Goal: Information Seeking & Learning: Learn about a topic

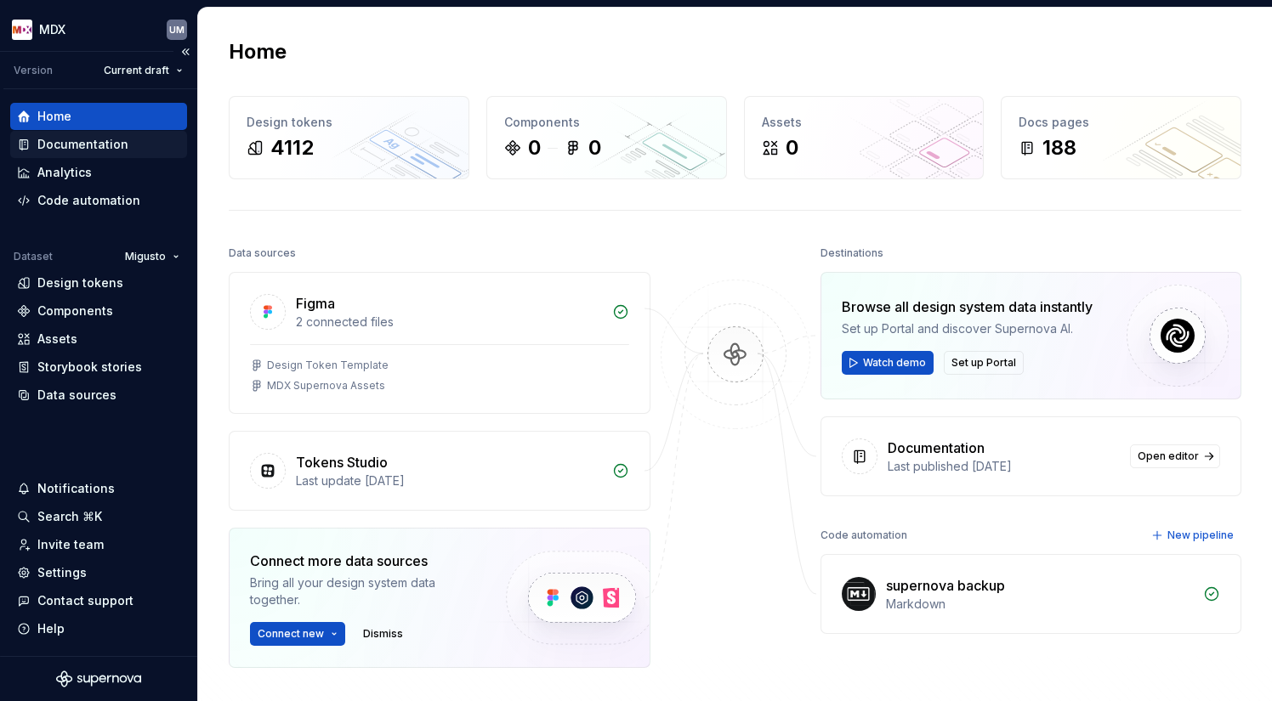
click at [84, 140] on div "Documentation" at bounding box center [82, 144] width 91 height 17
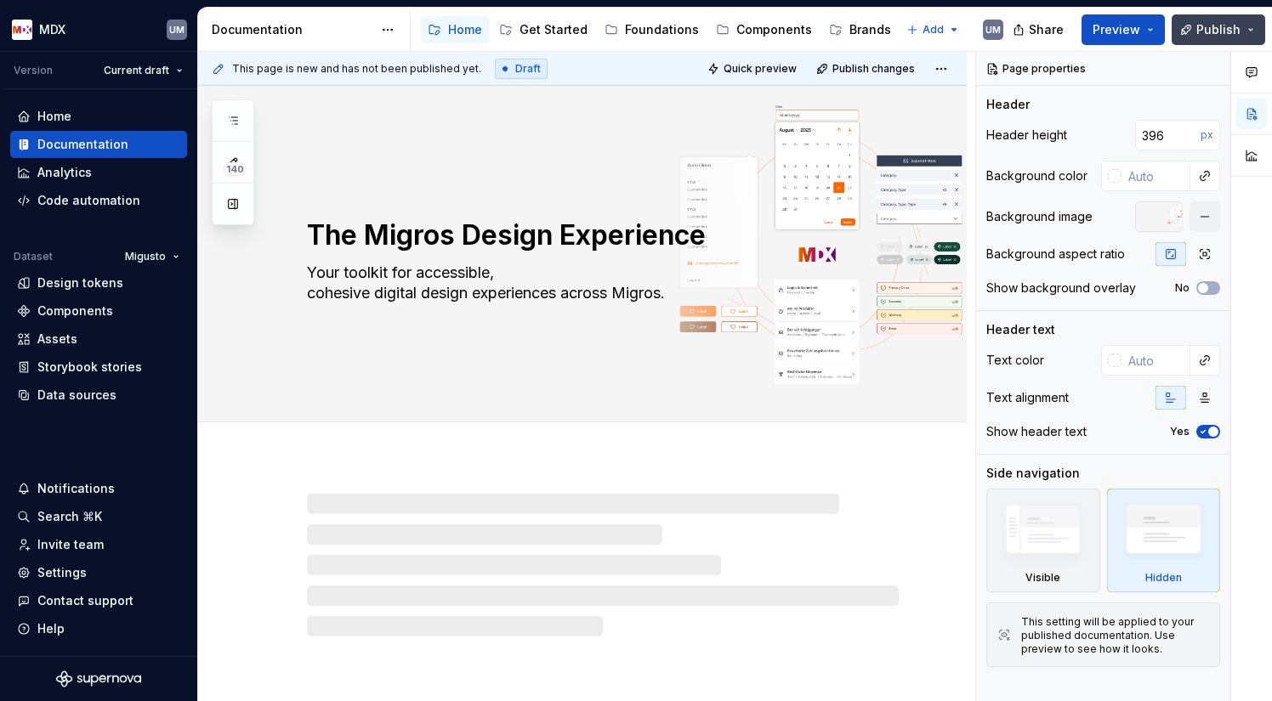
click at [1249, 26] on button "Publish" at bounding box center [1217, 29] width 93 height 31
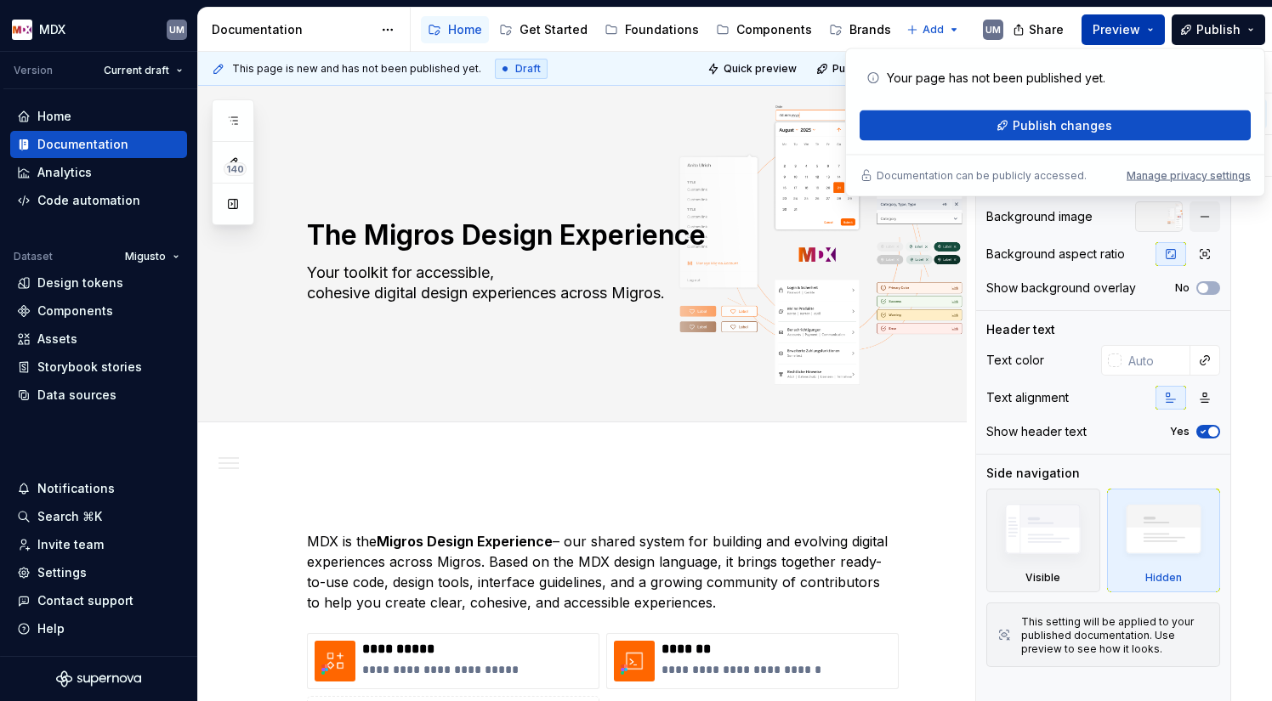
click at [1129, 21] on span "Preview" at bounding box center [1116, 29] width 48 height 17
click at [1150, 28] on button "Preview" at bounding box center [1122, 29] width 83 height 31
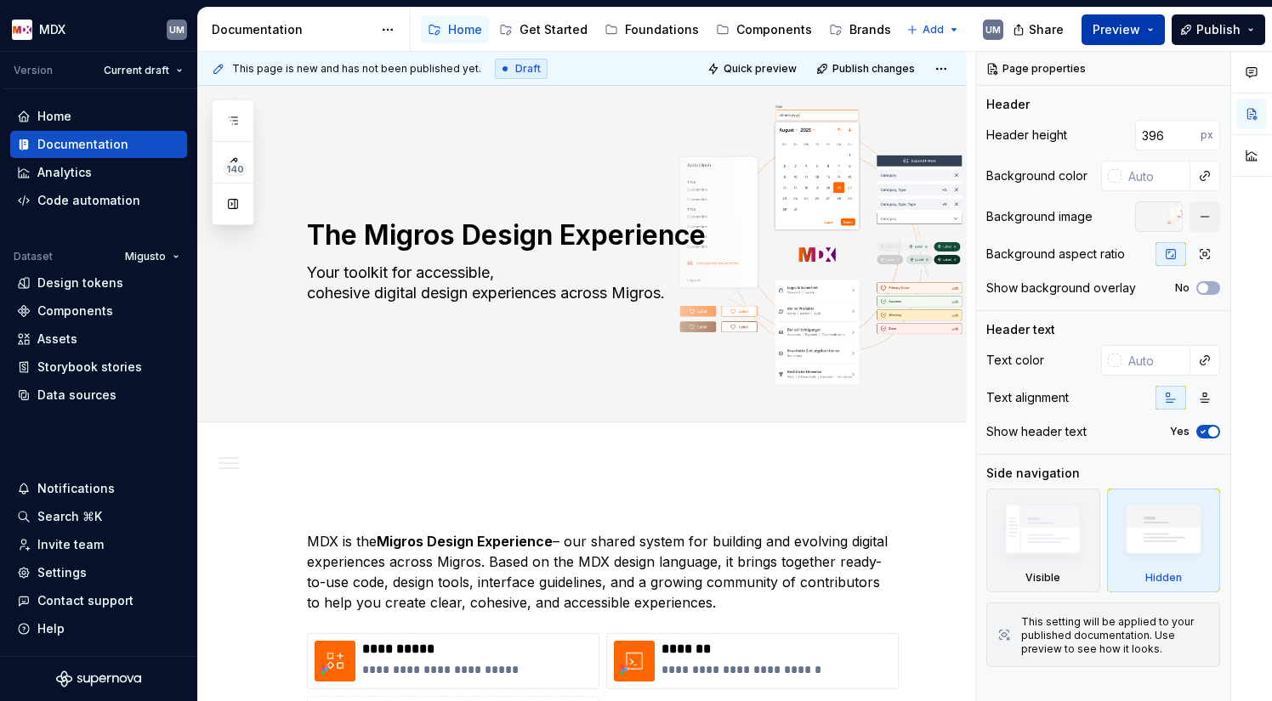
click at [1150, 28] on button "Preview" at bounding box center [1122, 29] width 83 height 31
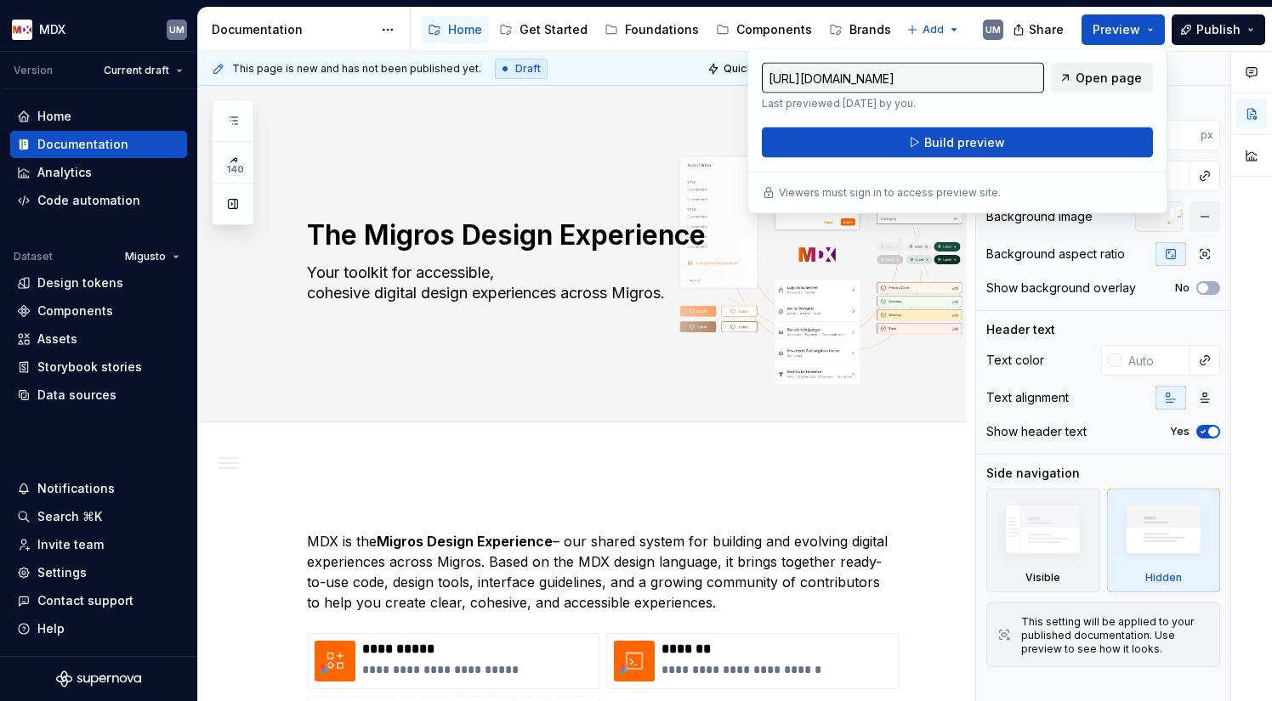
click at [1091, 78] on span "Open page" at bounding box center [1108, 78] width 66 height 17
click at [684, 127] on div "Edit header" at bounding box center [575, 114] width 755 height 31
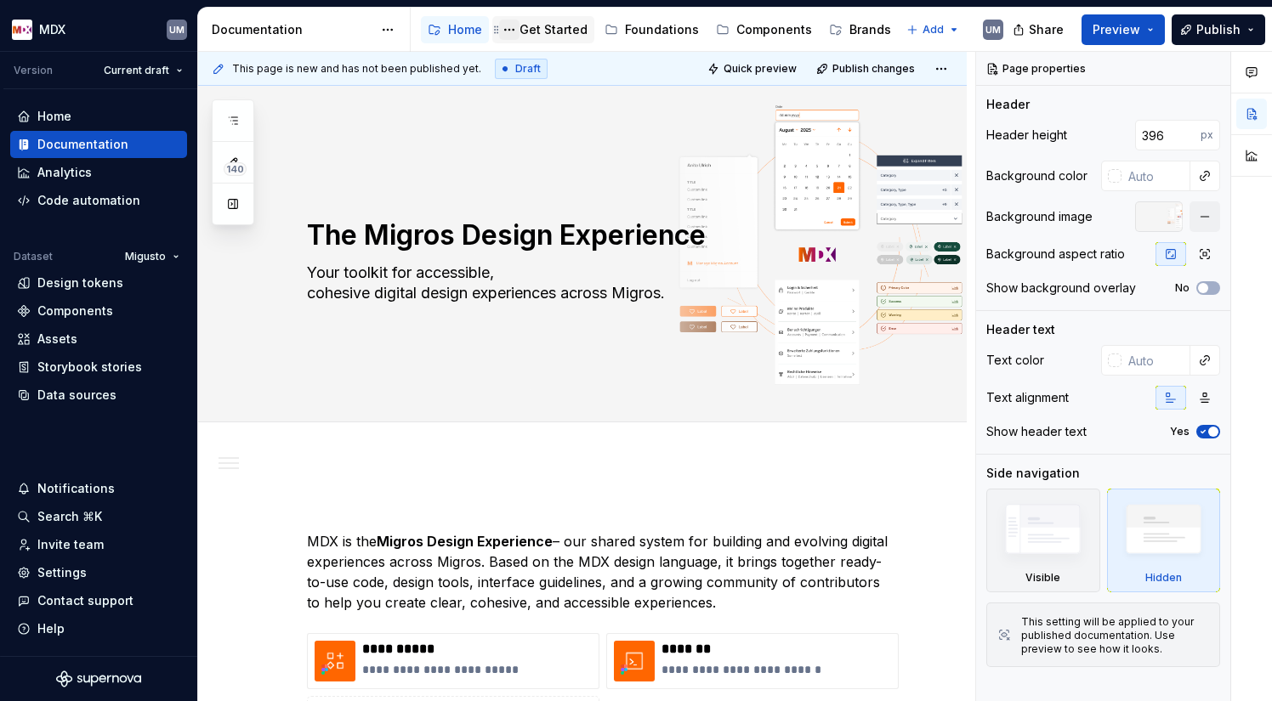
click at [509, 25] on button "Page tree" at bounding box center [509, 30] width 20 height 20
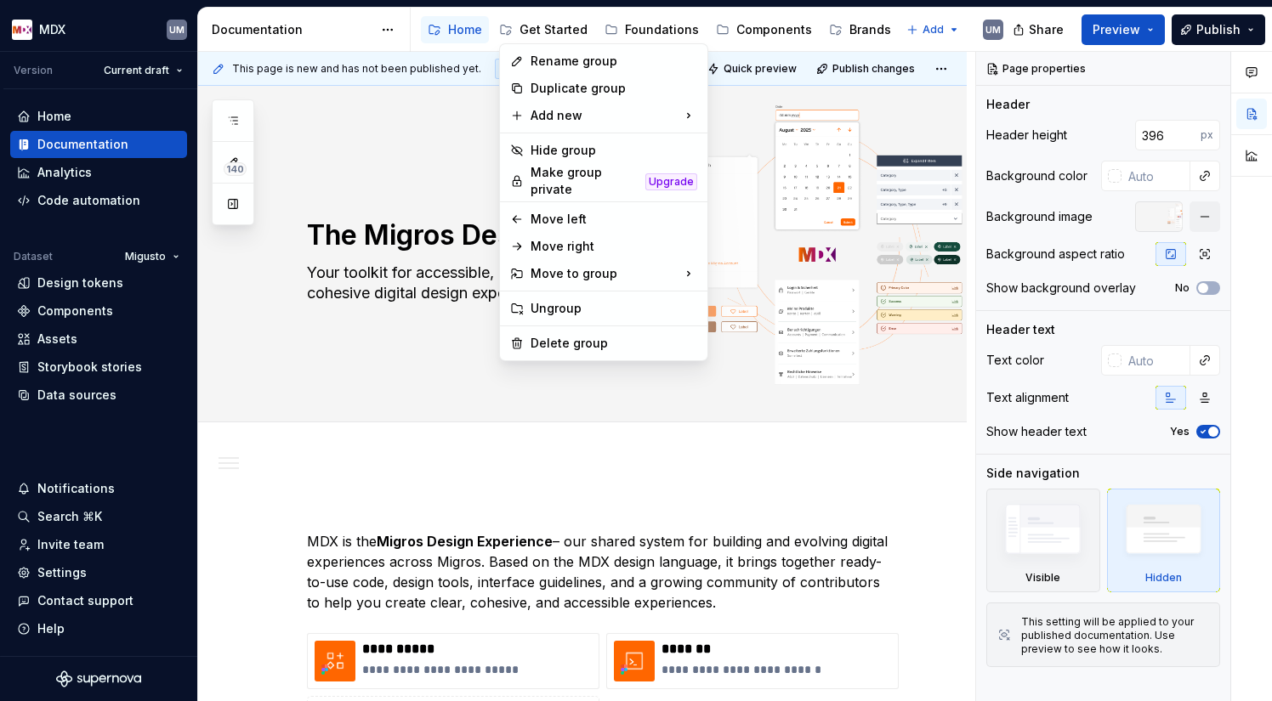
click at [536, 33] on html "MDX UM Version Current draft Home Documentation Analytics Code automation Datas…" at bounding box center [636, 350] width 1272 height 701
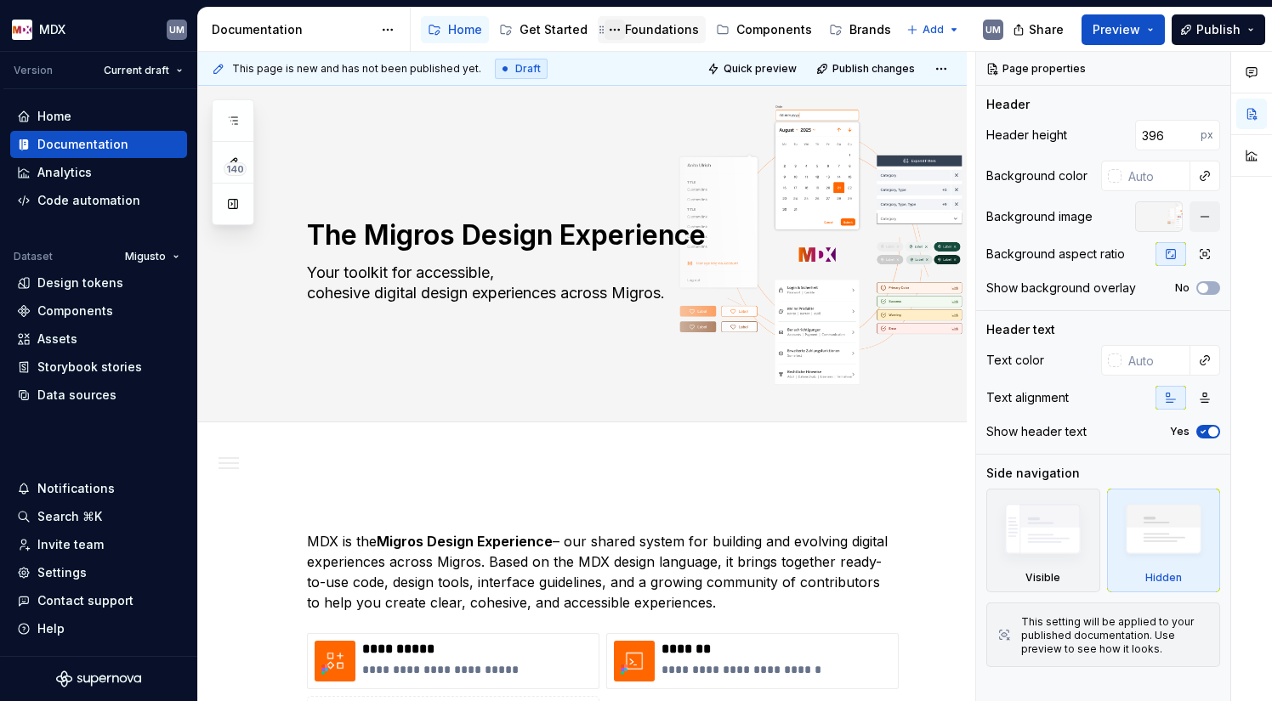
click at [614, 30] on button "Page tree" at bounding box center [614, 30] width 20 height 20
click at [858, 32] on html "MDX UM Version Current draft Home Documentation Analytics Code automation Datas…" at bounding box center [636, 350] width 1272 height 701
click at [854, 31] on div "Brands" at bounding box center [870, 29] width 42 height 17
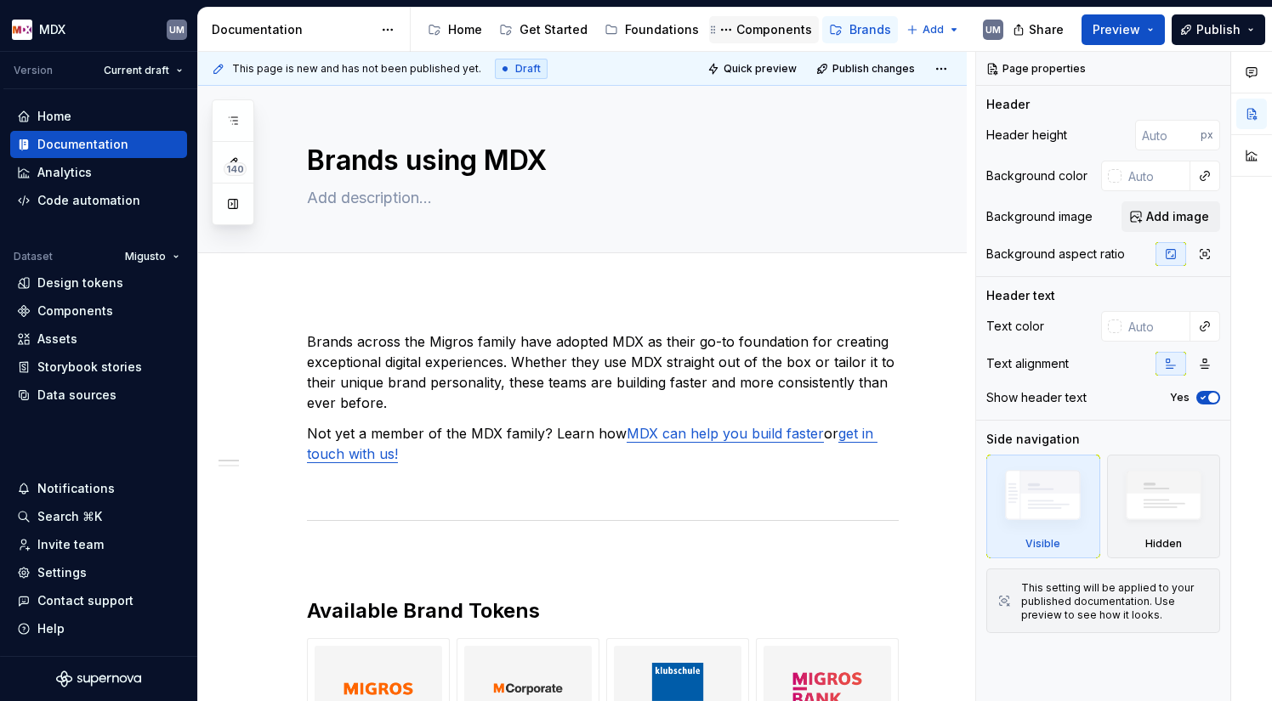
click at [756, 28] on div "Components" at bounding box center [774, 29] width 76 height 17
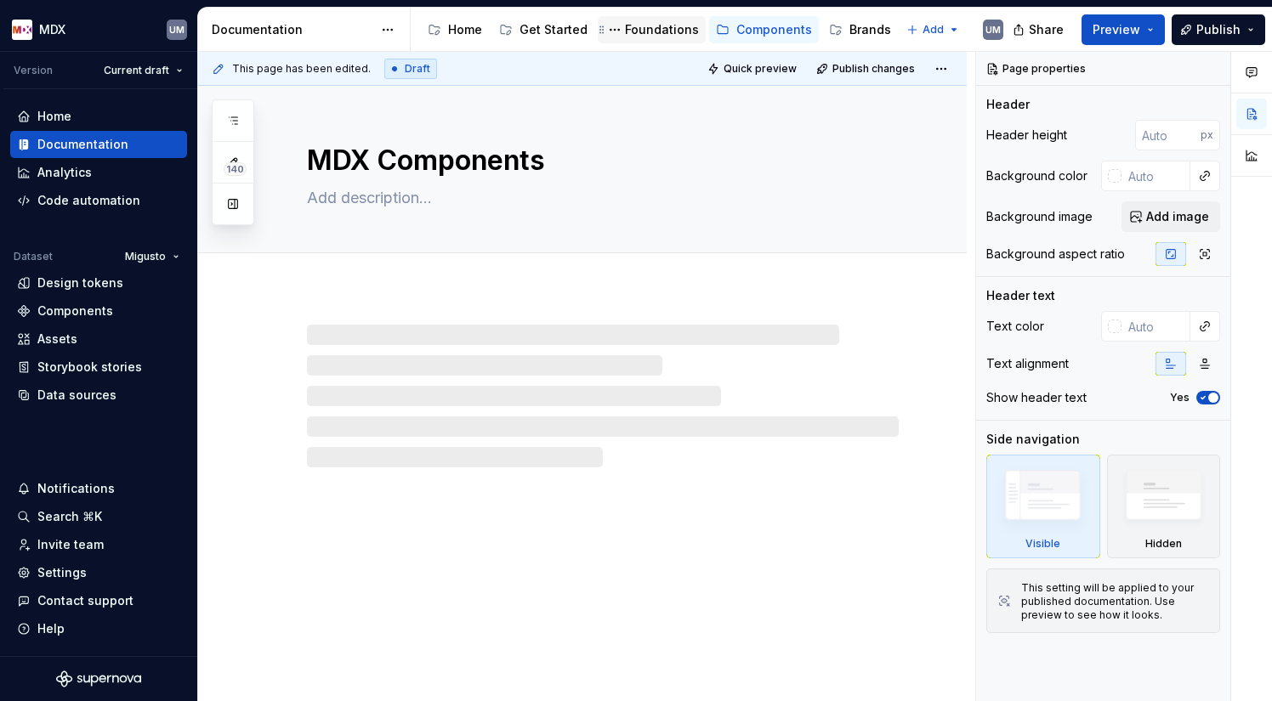
click at [652, 25] on div "Foundations" at bounding box center [662, 29] width 74 height 17
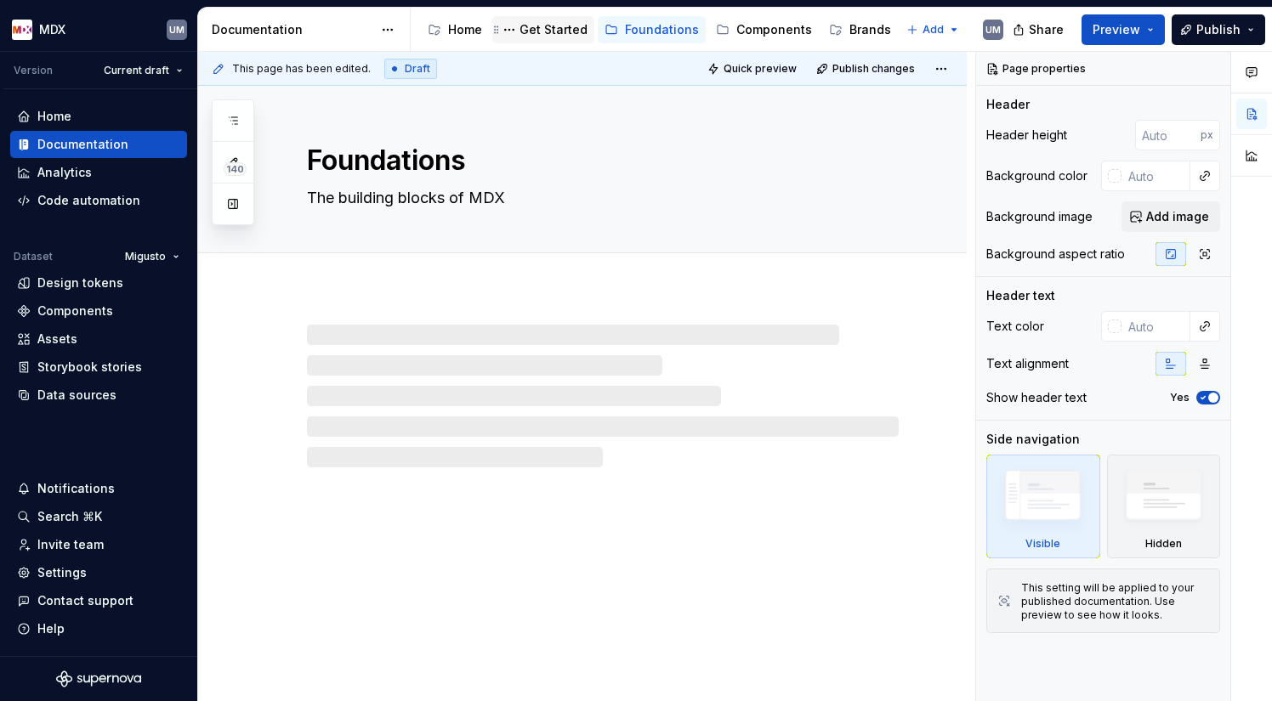
click at [558, 27] on div "Get Started" at bounding box center [553, 29] width 68 height 17
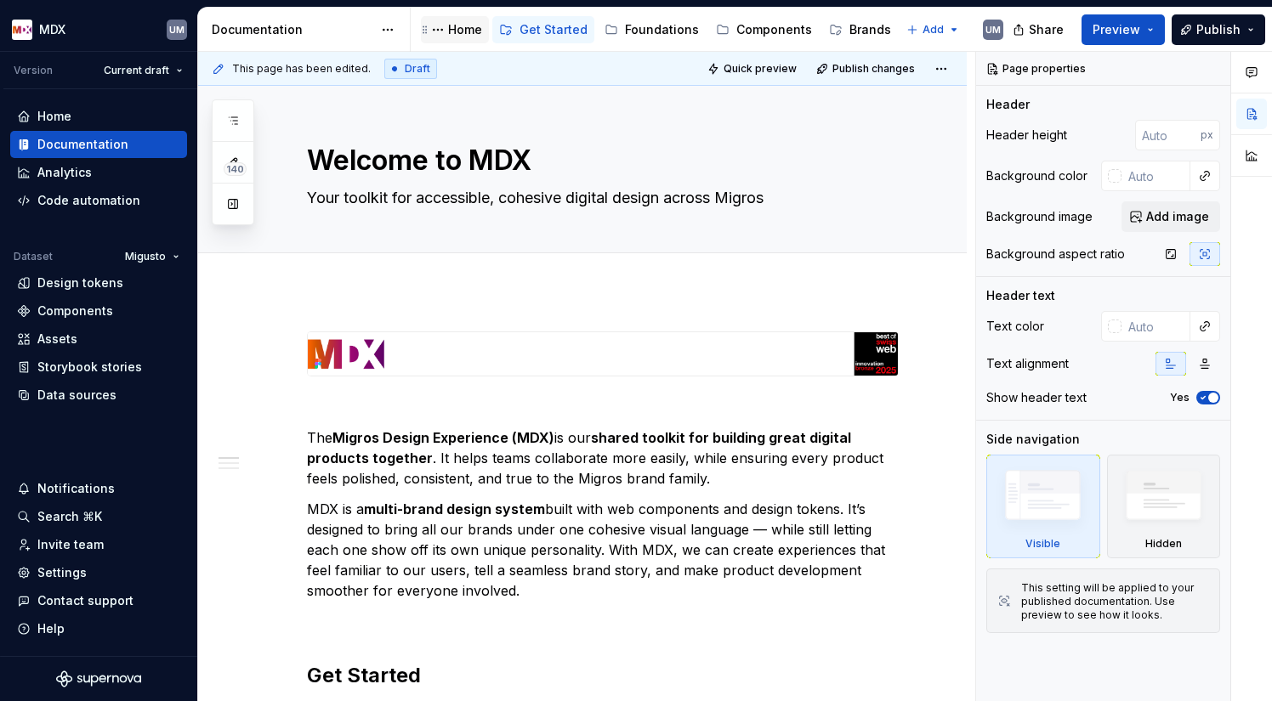
click at [454, 24] on div "Home" at bounding box center [465, 29] width 34 height 17
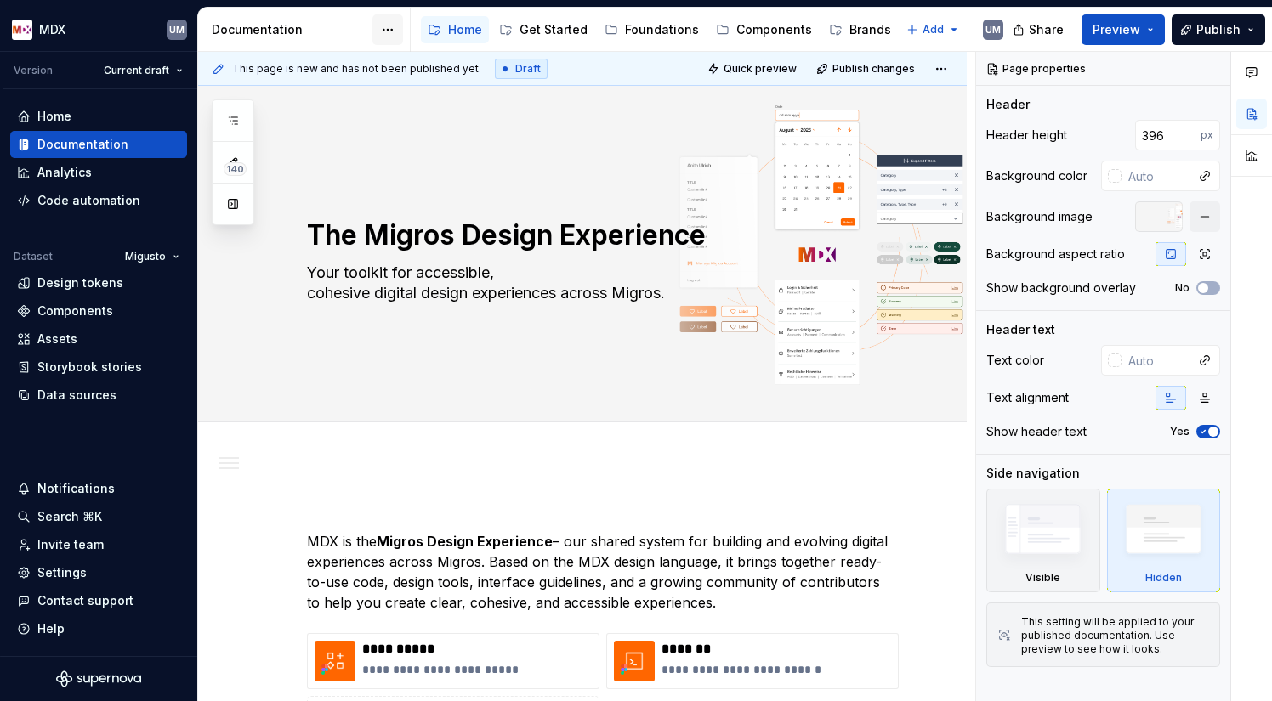
click at [391, 33] on html "MDX UM Version Current draft Home Documentation Analytics Code automation Datas…" at bounding box center [636, 350] width 1272 height 701
click at [472, 25] on html "MDX UM Version Current draft Home Documentation Analytics Code automation Datas…" at bounding box center [636, 350] width 1272 height 701
click at [442, 29] on button "Page tree" at bounding box center [438, 30] width 20 height 20
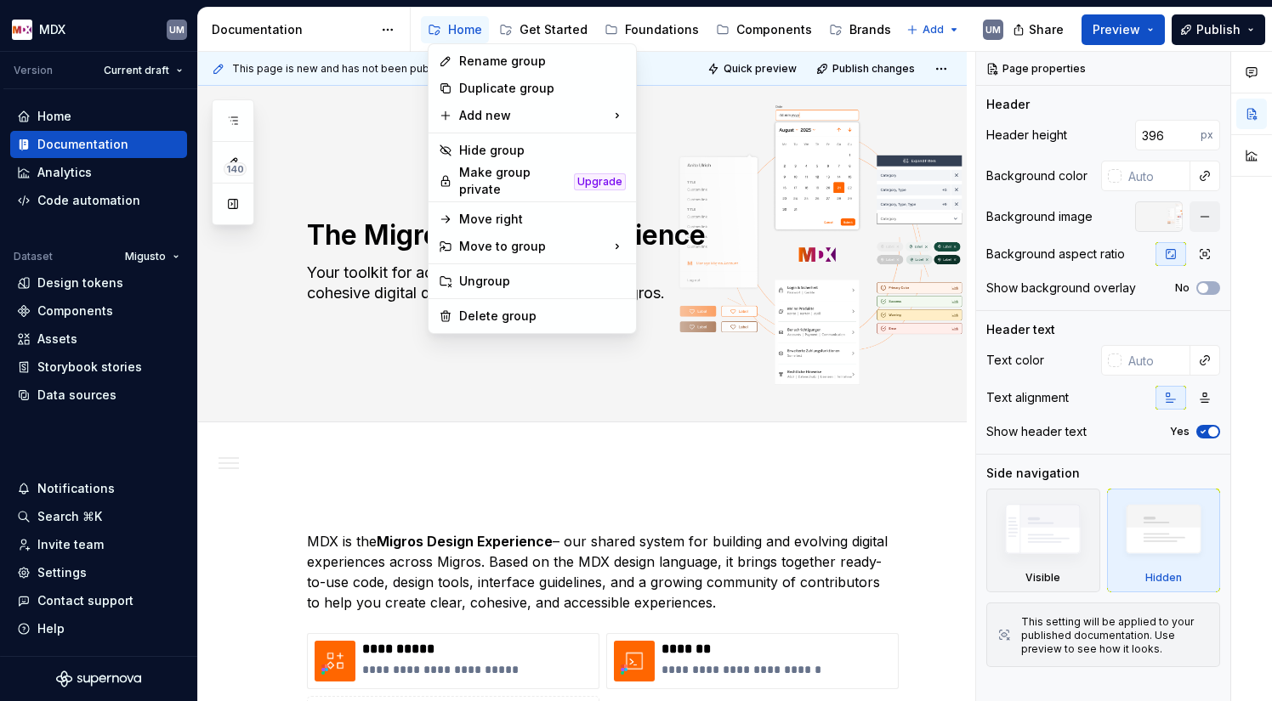
click at [561, 25] on html "MDX UM Version Current draft Home Documentation Analytics Code automation Datas…" at bounding box center [636, 350] width 1272 height 701
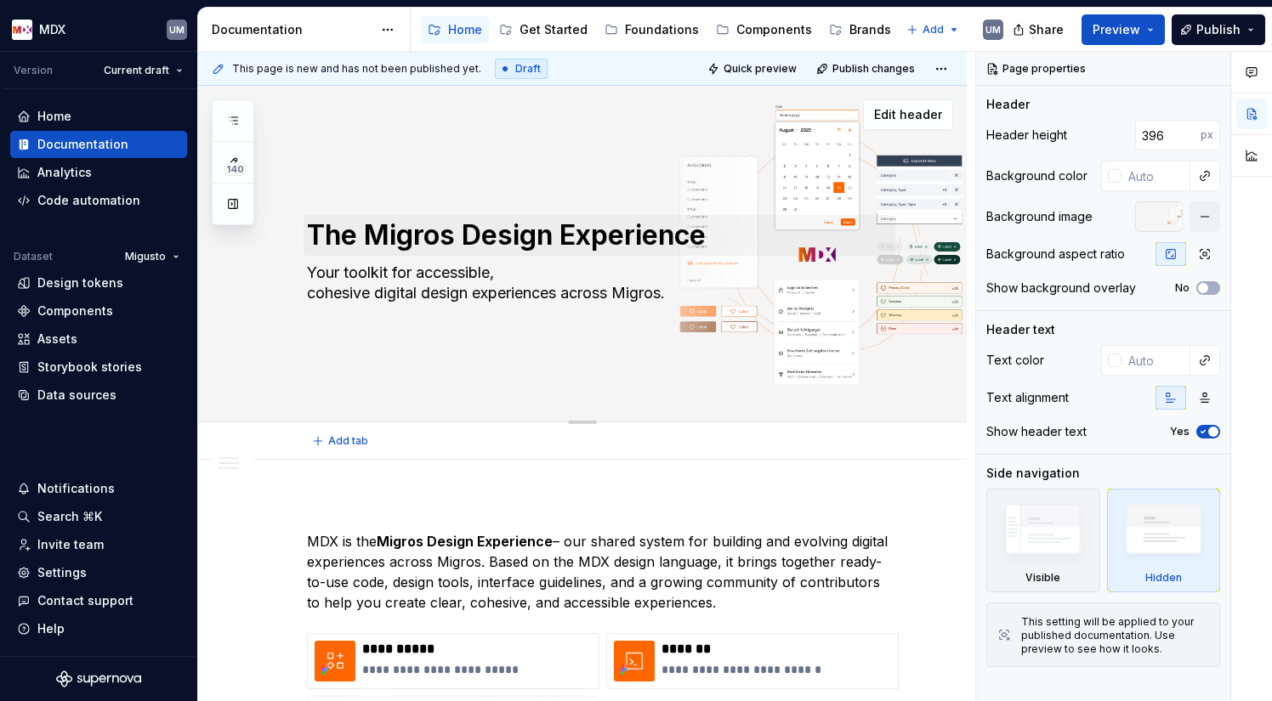
type textarea "*"
